Goal: Task Accomplishment & Management: Complete application form

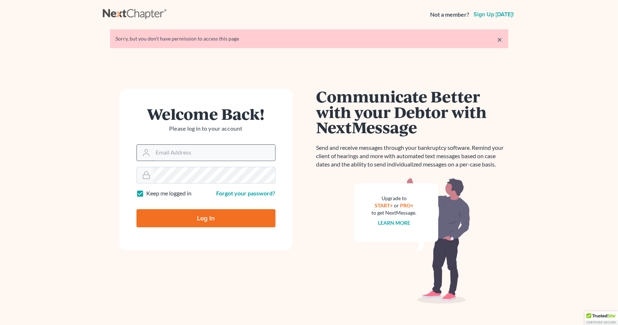
drag, startPoint x: 196, startPoint y: 157, endPoint x: 232, endPoint y: 160, distance: 35.7
click at [196, 157] on input "Email Address" at bounding box center [214, 153] width 122 height 16
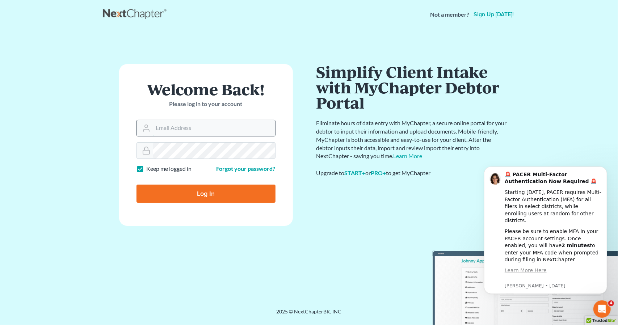
click at [214, 131] on input "Email Address" at bounding box center [214, 128] width 122 height 16
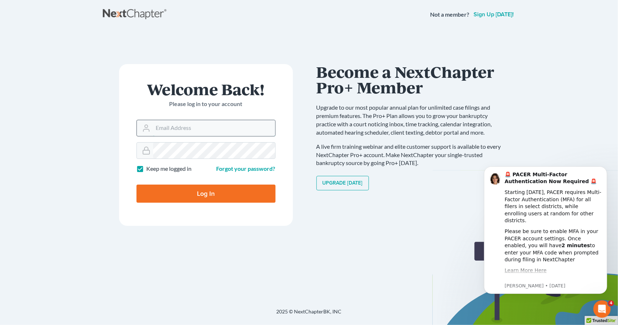
type input "[PERSON_NAME][EMAIL_ADDRESS][DOMAIN_NAME]"
click at [189, 192] on input "Log In" at bounding box center [205, 194] width 139 height 18
type input "Thinking..."
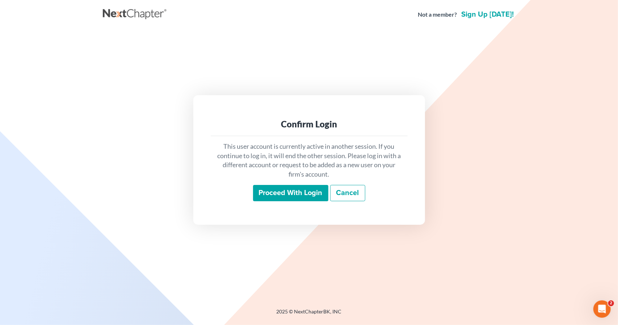
click at [276, 186] on input "Proceed with login" at bounding box center [290, 193] width 75 height 17
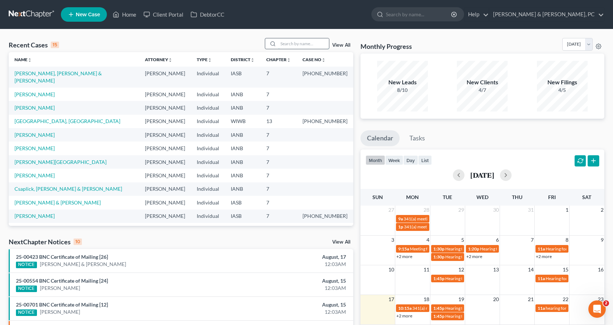
click at [316, 43] on input "search" at bounding box center [303, 43] width 51 height 10
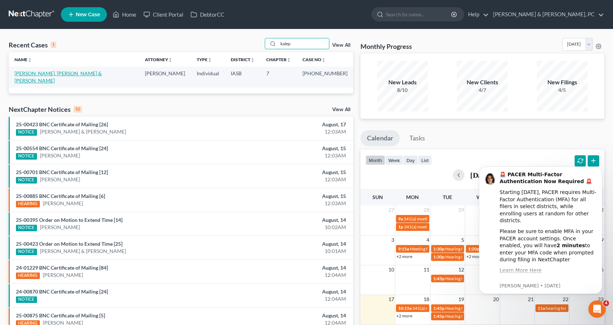
type input "kalep"
click at [64, 76] on link "Kaleponi, Michael & Ashley" at bounding box center [57, 76] width 87 height 13
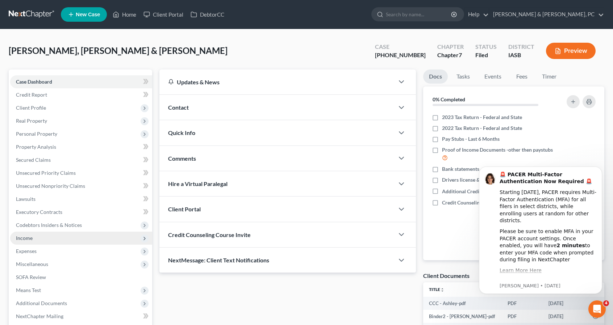
click at [28, 238] on span "Income" at bounding box center [24, 238] width 17 height 6
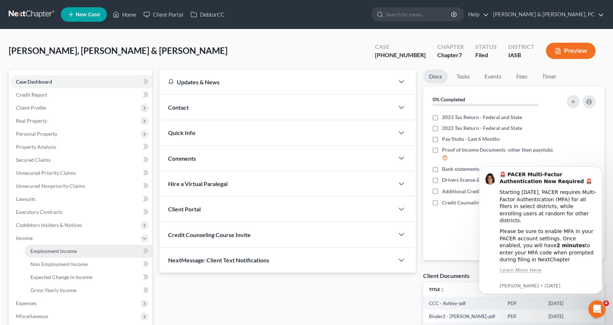
click at [48, 253] on span "Employment Income" at bounding box center [53, 251] width 46 height 6
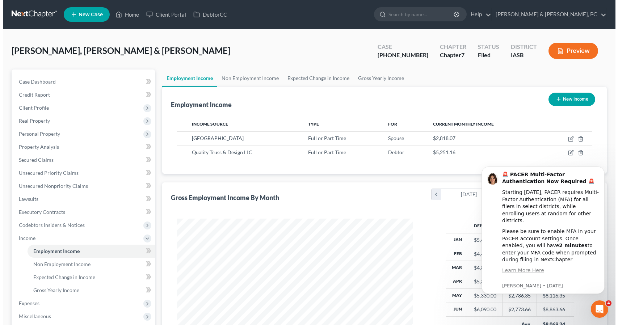
scroll to position [129, 251]
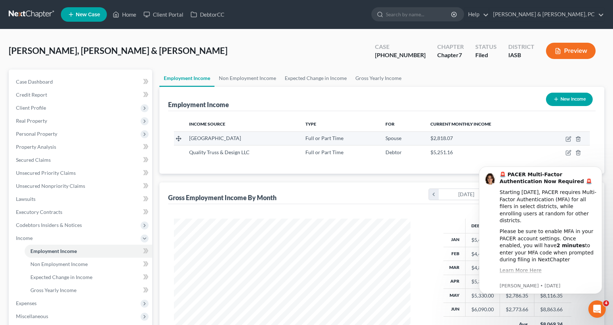
click at [241, 139] on span "Centerville Community School" at bounding box center [215, 138] width 52 height 6
drag, startPoint x: 568, startPoint y: 135, endPoint x: 89, endPoint y: 18, distance: 493.5
click at [568, 136] on icon "button" at bounding box center [568, 139] width 6 height 6
select select "0"
select select "16"
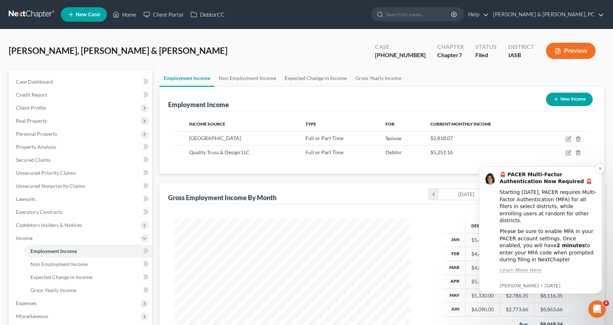
select select "1"
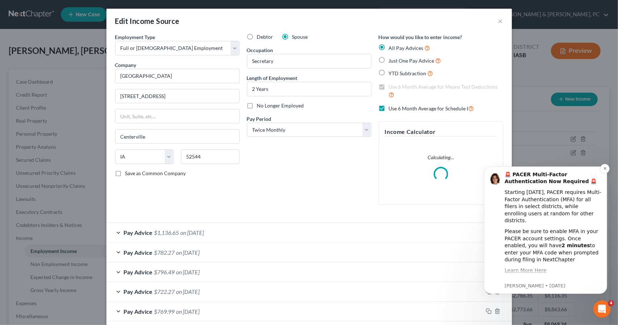
scroll to position [129, 253]
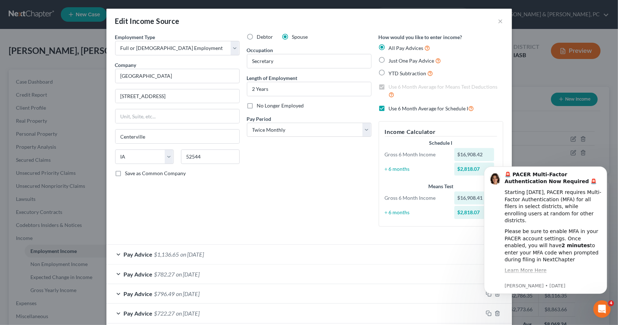
click at [300, 211] on div "Debtor Spouse Occupation Secretary Length of Employment 2 Years No Longer Emplo…" at bounding box center [309, 132] width 132 height 199
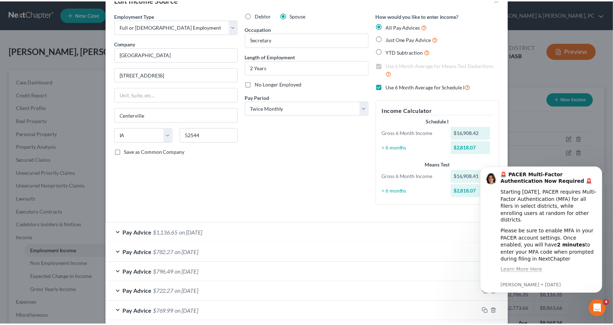
scroll to position [0, 0]
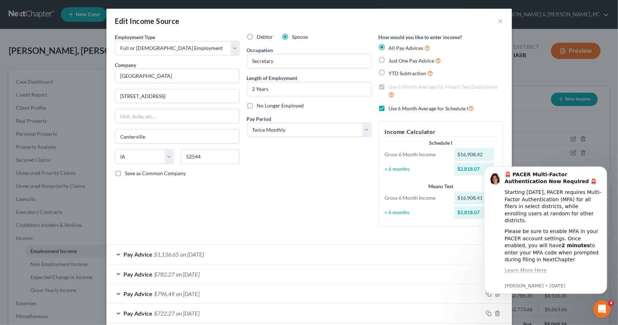
click at [293, 173] on div "Debtor Spouse Occupation Secretary Length of Employment 2 Years No Longer Emplo…" at bounding box center [309, 132] width 132 height 199
click at [499, 24] on button "×" at bounding box center [500, 21] width 5 height 9
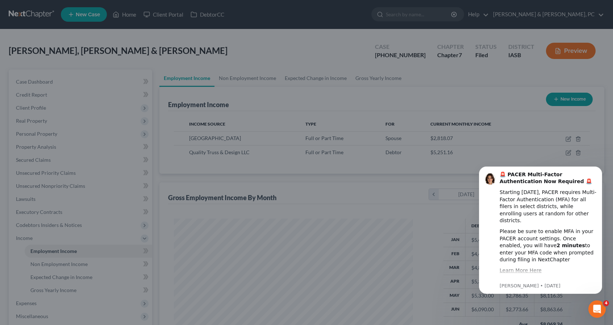
scroll to position [361877, 361755]
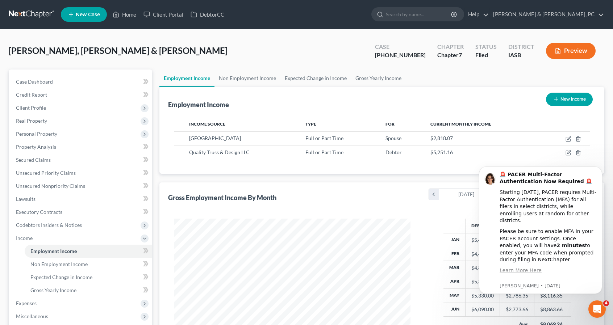
click at [287, 56] on div "Kaleponi, Michael & Ashley Upgraded Case 25-01292-7 Chapter Chapter 7 Status Fi…" at bounding box center [306, 53] width 595 height 31
click at [276, 48] on div "Kaleponi, Michael & Ashley Upgraded Case 25-01292-7 Chapter Chapter 7 Status Fi…" at bounding box center [306, 53] width 595 height 31
click at [437, 85] on ul "Employment Income Non Employment Income Expected Change in Income Gross Yearly …" at bounding box center [381, 78] width 445 height 17
